Goal: Task Accomplishment & Management: Use online tool/utility

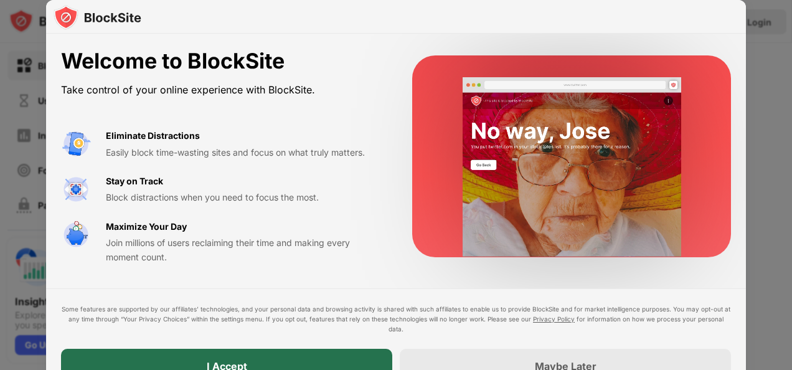
click at [291, 365] on div "I Accept" at bounding box center [226, 366] width 331 height 35
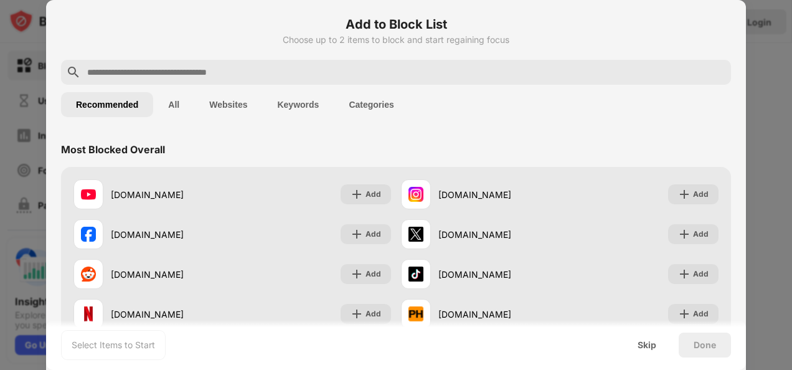
click at [290, 73] on input "text" at bounding box center [406, 72] width 640 height 15
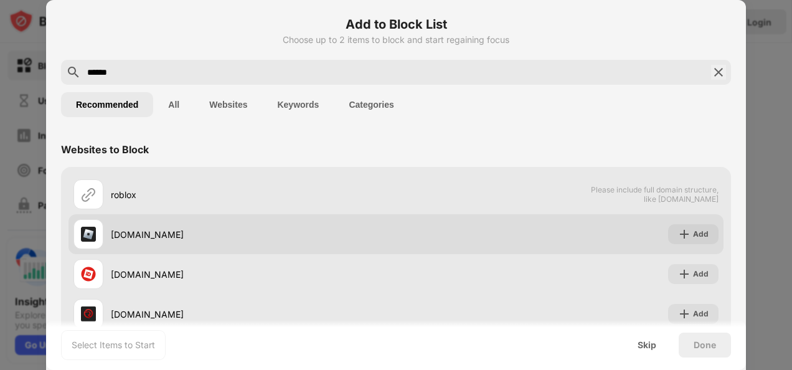
type input "******"
click at [654, 233] on div "roblox.com Add" at bounding box center [395, 234] width 655 height 40
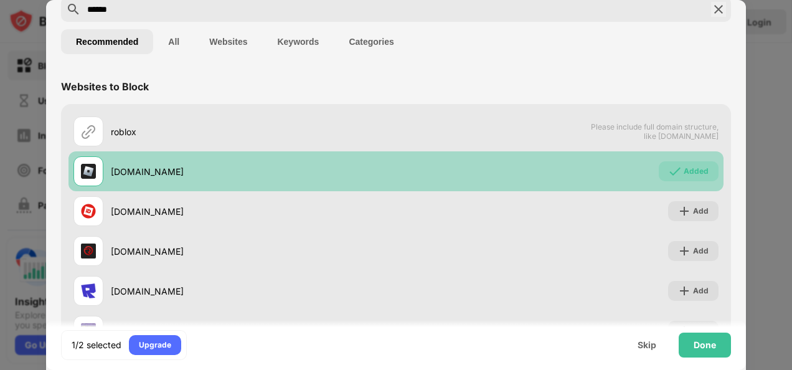
scroll to position [63, 0]
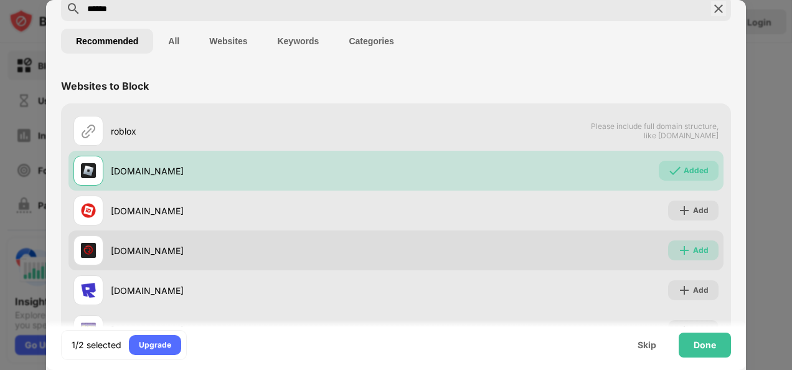
click at [700, 248] on div "Add" at bounding box center [693, 250] width 50 height 20
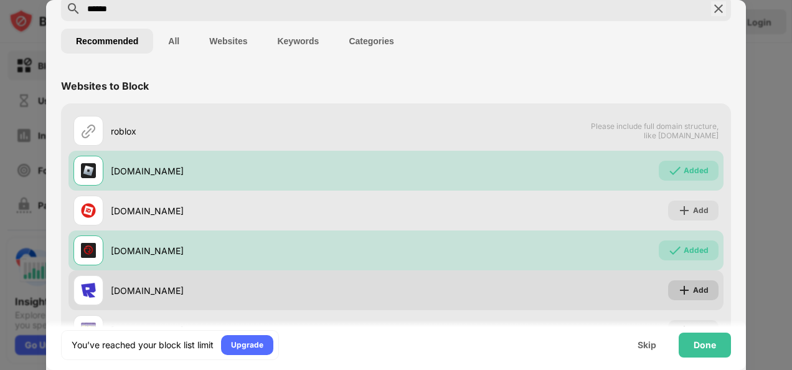
click at [678, 290] on img at bounding box center [684, 290] width 12 height 12
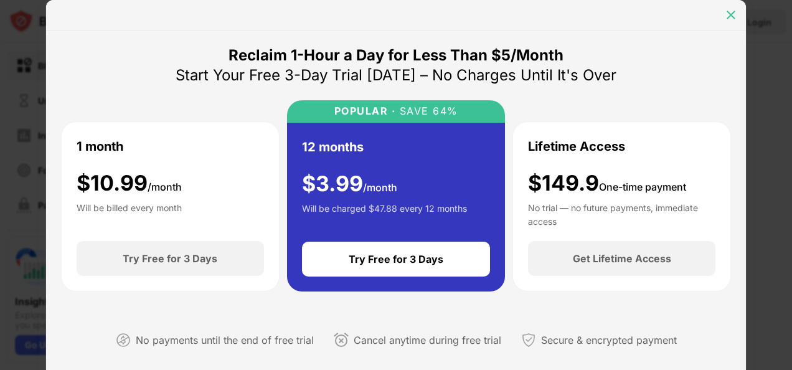
click at [726, 15] on img at bounding box center [730, 15] width 12 height 12
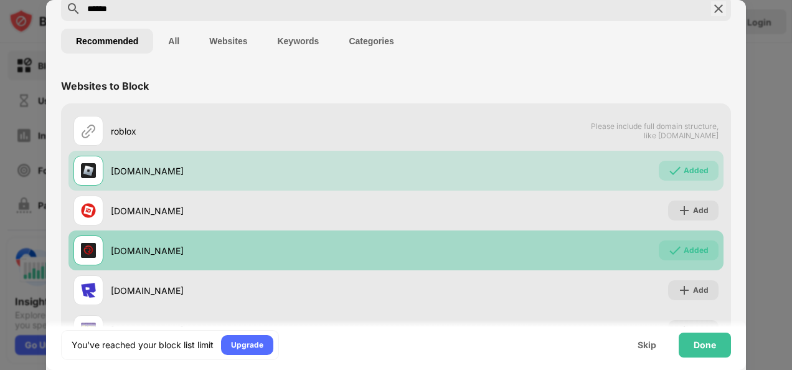
click at [686, 241] on div "Added" at bounding box center [689, 250] width 60 height 20
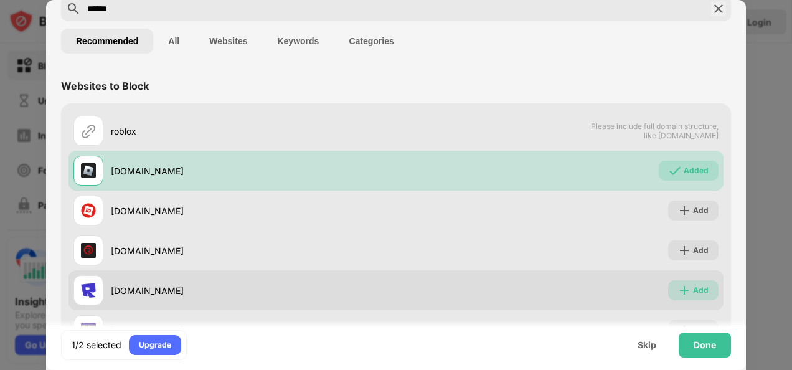
click at [687, 283] on div "Add" at bounding box center [693, 290] width 50 height 20
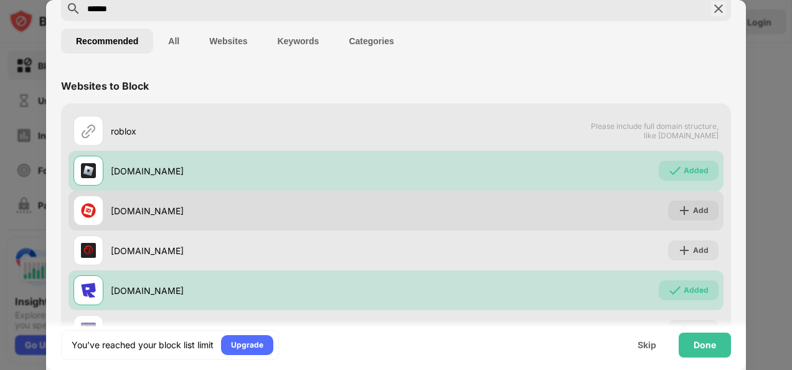
scroll to position [85, 0]
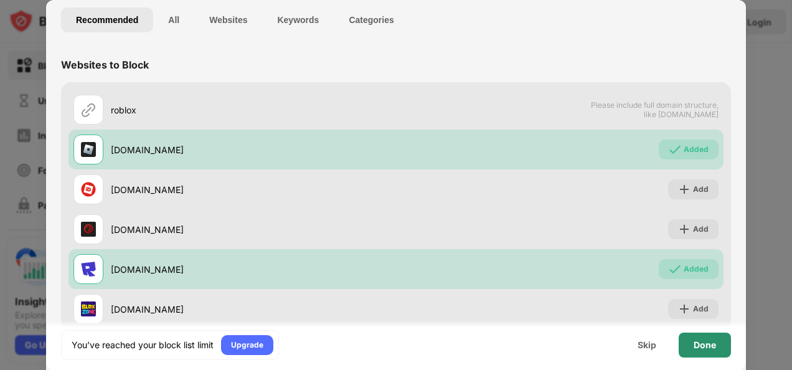
click at [712, 349] on div "Done" at bounding box center [704, 345] width 22 height 10
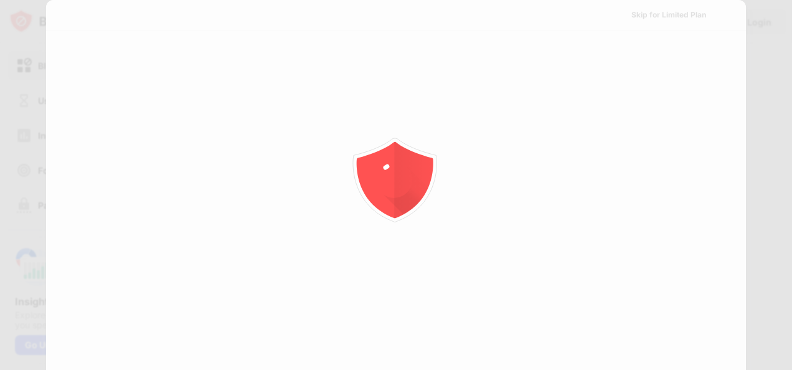
scroll to position [0, 0]
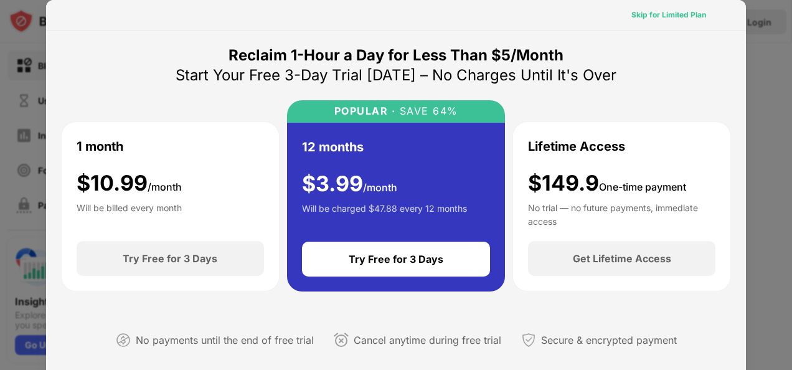
click at [662, 6] on div "Skip for Limited Plan" at bounding box center [668, 15] width 95 height 20
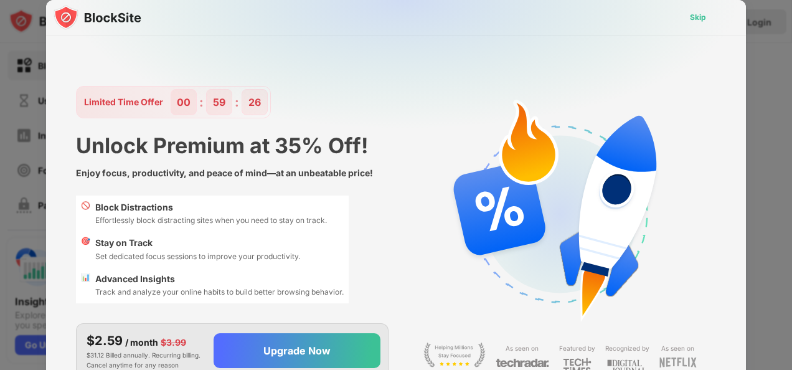
click at [692, 16] on div "Skip" at bounding box center [698, 17] width 16 height 12
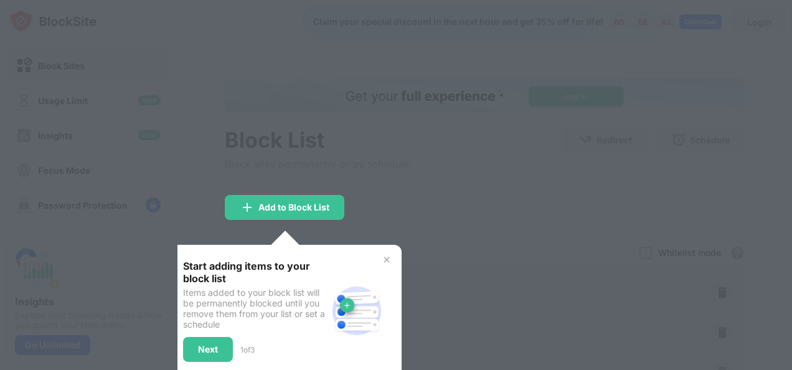
click at [299, 83] on div at bounding box center [396, 185] width 792 height 370
click at [384, 257] on img at bounding box center [387, 260] width 10 height 10
